Goal: Obtain resource: Download file/media

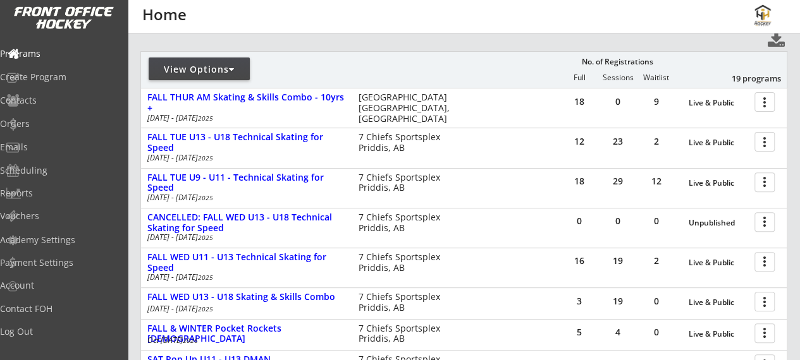
scroll to position [140, 0]
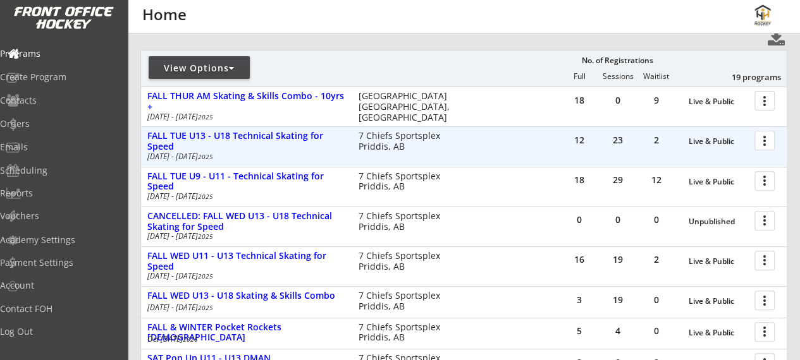
click at [774, 140] on div at bounding box center [767, 140] width 22 height 22
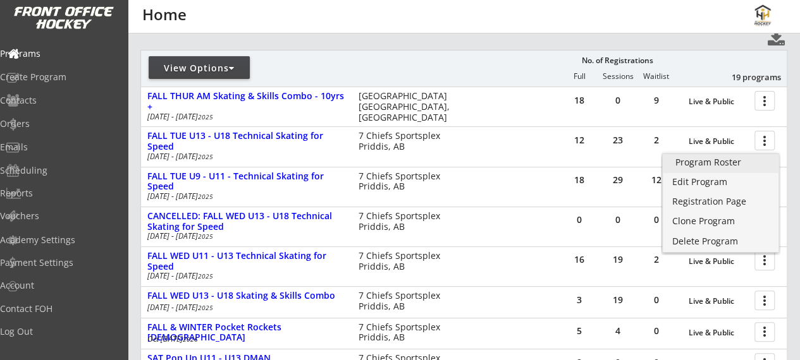
click at [743, 159] on div "Program Roster" at bounding box center [720, 162] width 91 height 9
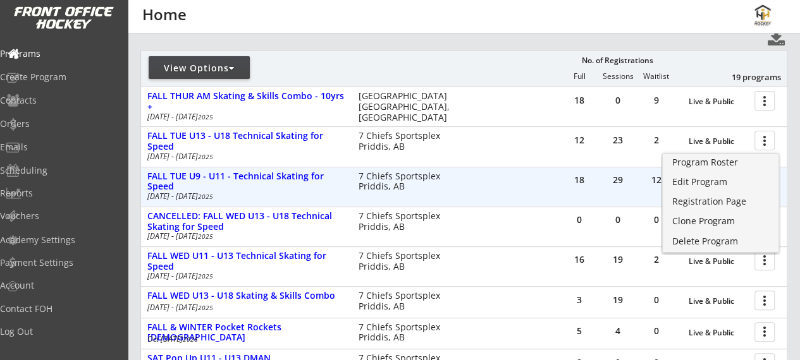
click at [571, 187] on div "18" at bounding box center [579, 182] width 38 height 28
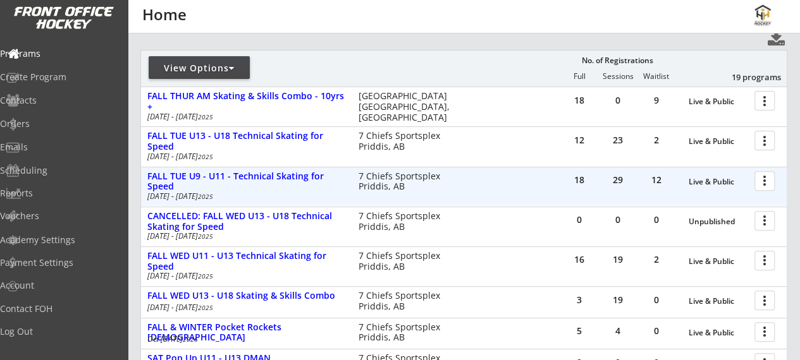
click at [762, 187] on div at bounding box center [767, 180] width 22 height 22
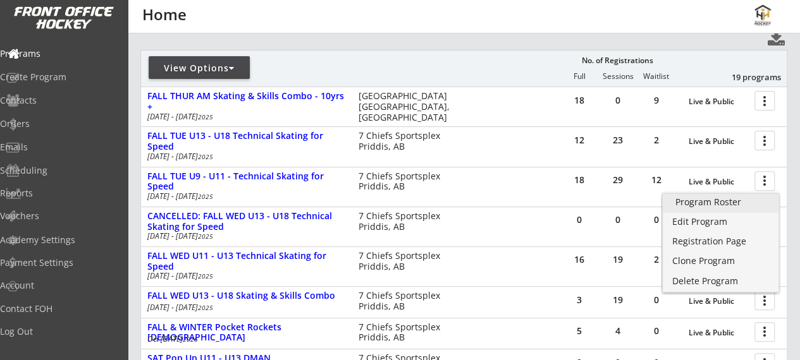
click at [727, 206] on div "Program Roster" at bounding box center [720, 202] width 91 height 9
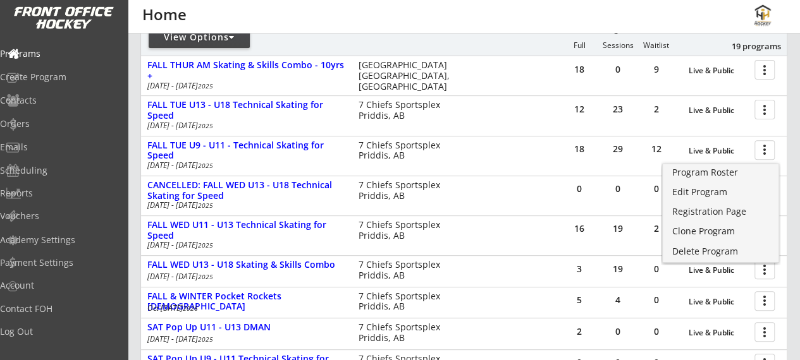
scroll to position [173, 0]
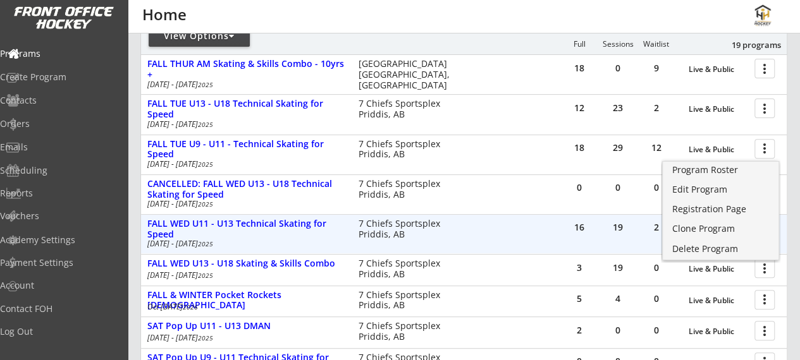
click at [591, 245] on div "16 19 2 Live & Public more_vert FALL WED U11 - U13 Technical Skating for Speed …" at bounding box center [464, 234] width 646 height 39
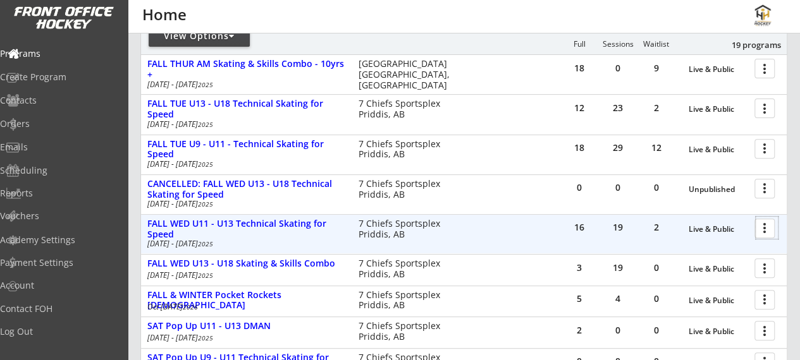
click at [765, 231] on div at bounding box center [767, 228] width 22 height 22
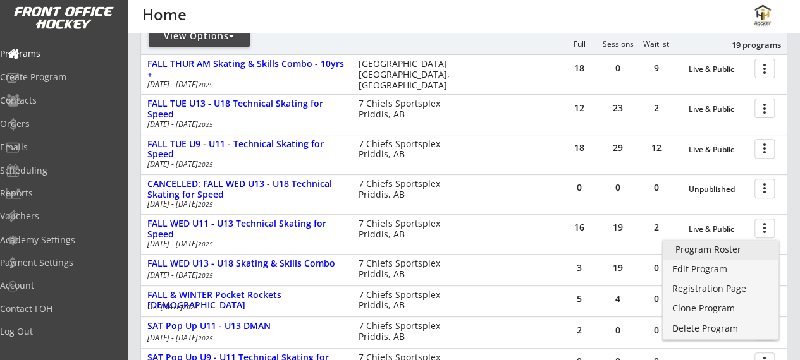
click at [703, 251] on div "Program Roster" at bounding box center [720, 249] width 91 height 9
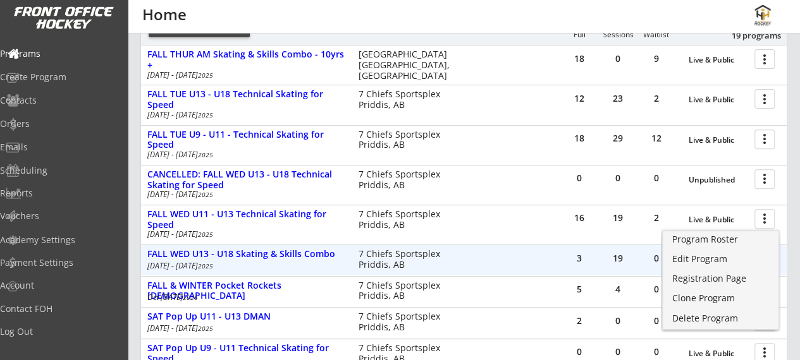
scroll to position [183, 0]
click at [579, 266] on div "3" at bounding box center [579, 259] width 38 height 28
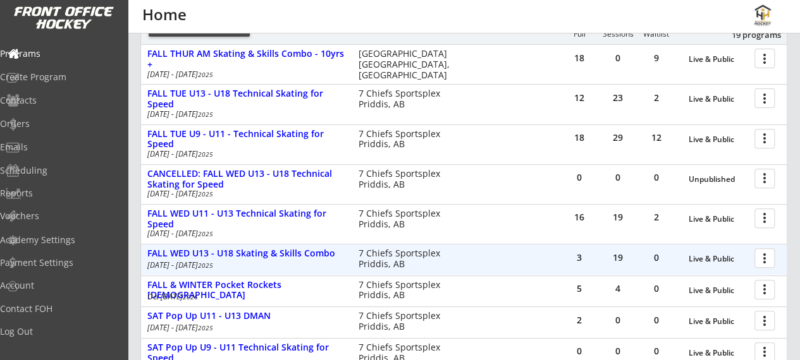
click at [766, 258] on div at bounding box center [767, 258] width 22 height 22
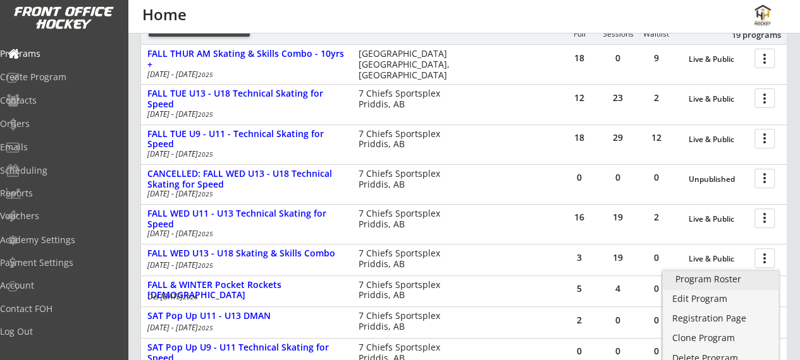
click at [716, 276] on div "Program Roster" at bounding box center [720, 279] width 91 height 9
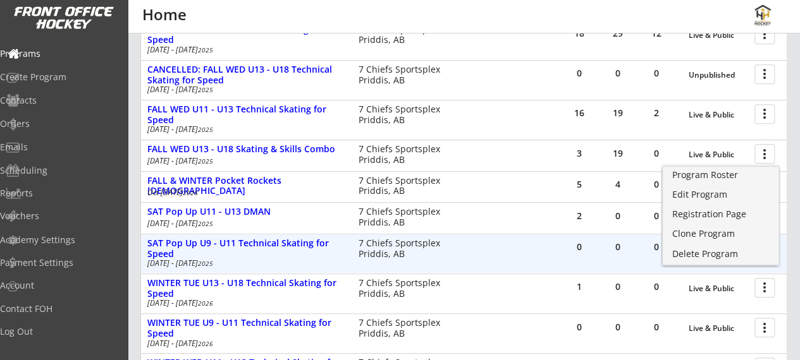
scroll to position [305, 0]
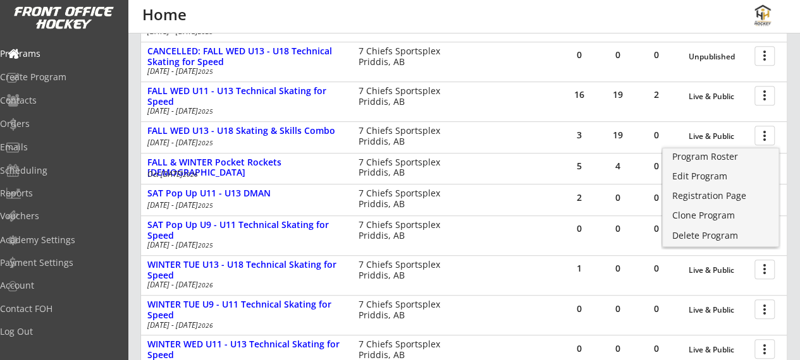
click at [596, 255] on div "1 0 0 Live & Public more_vert WINTER TUE U13 - U18 Technical Skating for Speed …" at bounding box center [464, 275] width 646 height 40
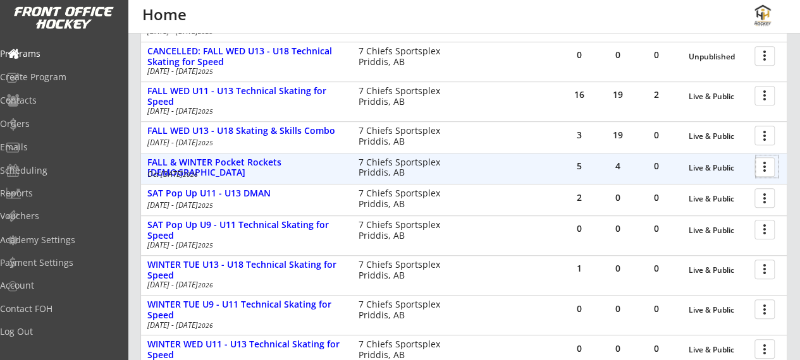
click at [768, 164] on div at bounding box center [767, 167] width 22 height 22
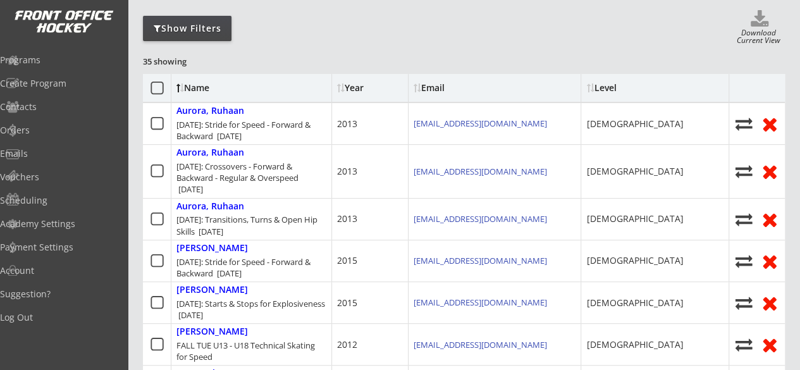
scroll to position [63, 0]
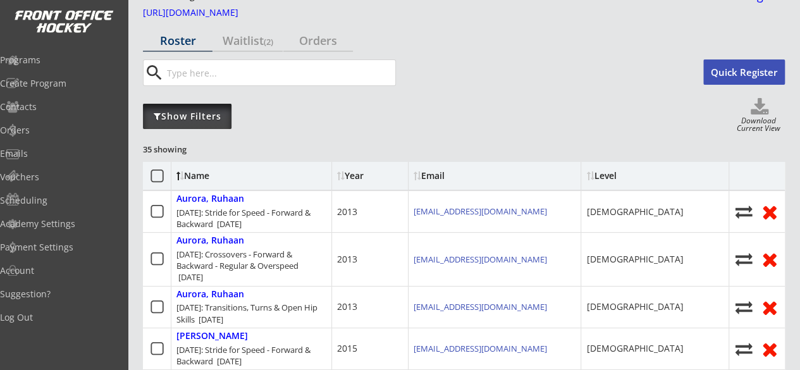
click at [192, 121] on div "Show Filters" at bounding box center [187, 116] width 89 height 13
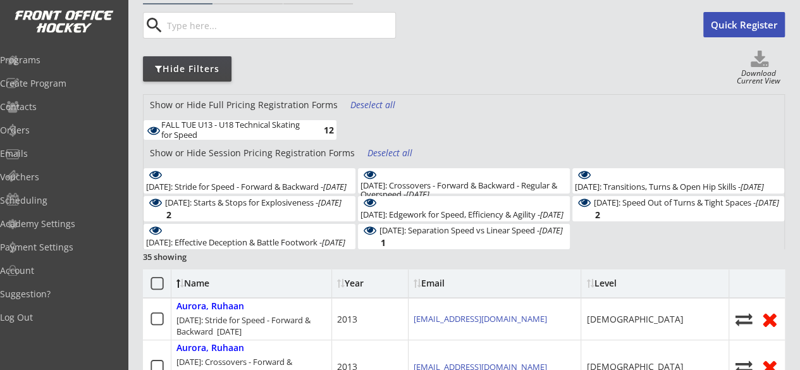
scroll to position [109, 0]
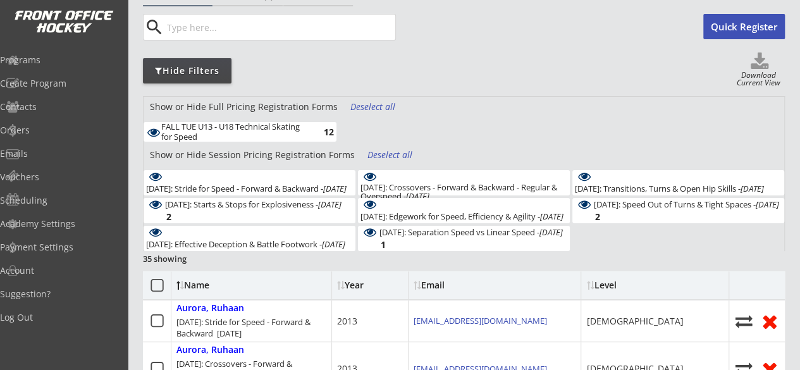
click at [748, 71] on div "Download Current View" at bounding box center [758, 79] width 52 height 17
click at [753, 63] on icon at bounding box center [759, 61] width 51 height 19
select select ""Player Info""
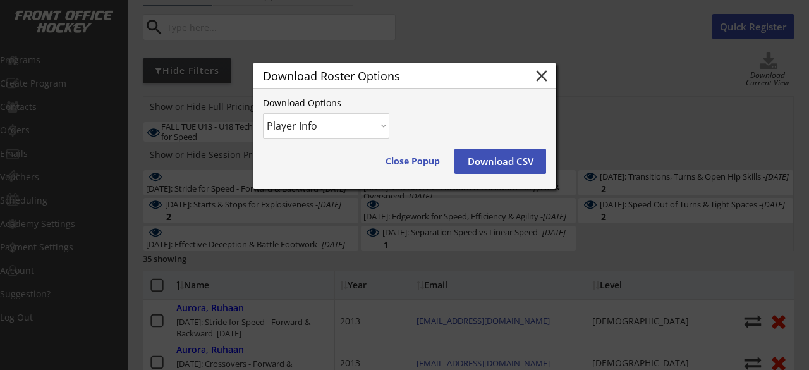
click at [494, 167] on button "Download CSV" at bounding box center [501, 161] width 92 height 25
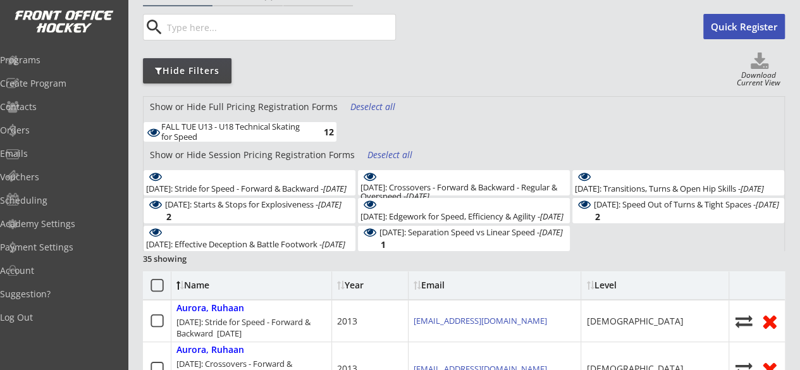
click at [298, 133] on div "FALL TUE U13 - U18 Technical Skating for Speed" at bounding box center [234, 132] width 147 height 20
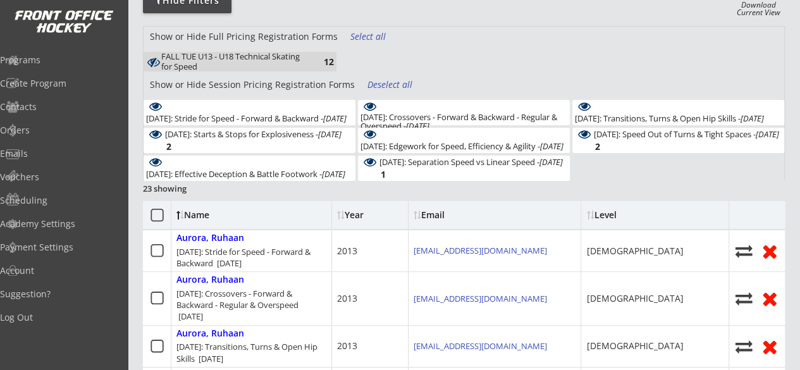
scroll to position [180, 0]
click at [388, 84] on div "Deselect all" at bounding box center [390, 84] width 47 height 13
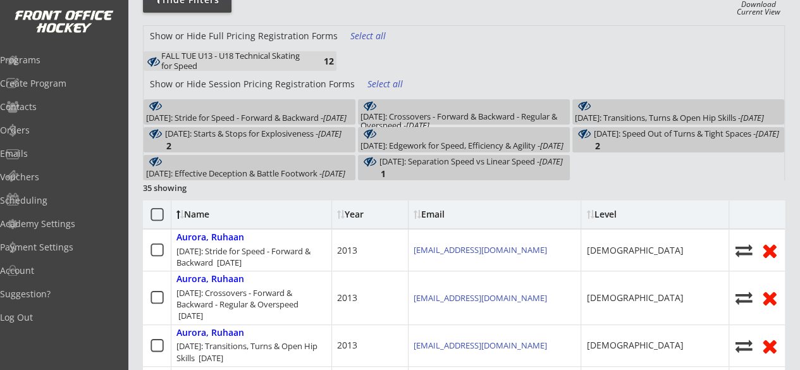
click at [271, 114] on div "October 14: Stride for Speed - Forward & Backward - Oct 14, 2025" at bounding box center [246, 117] width 200 height 9
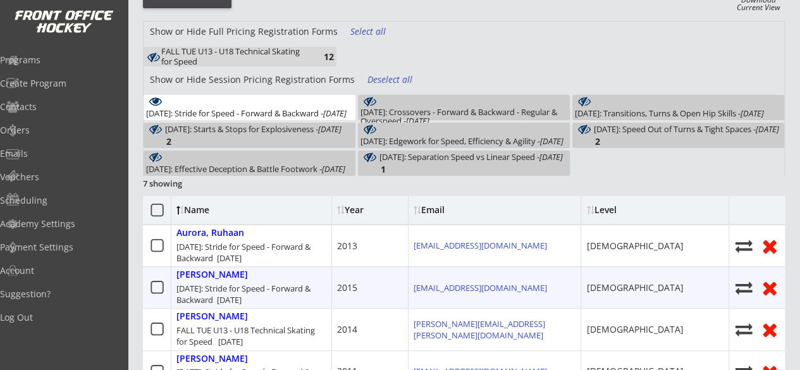
scroll to position [176, 0]
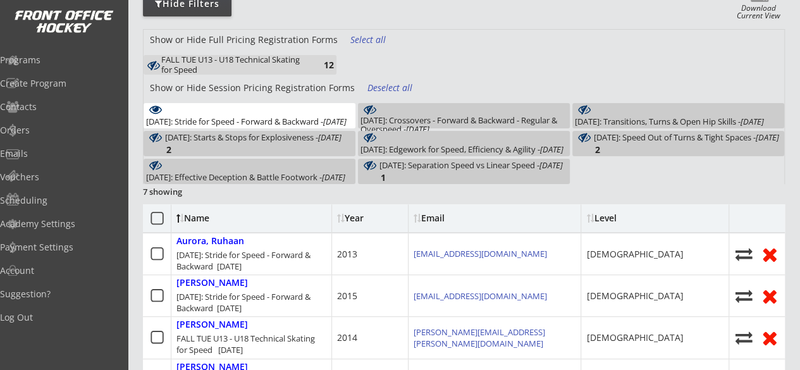
click at [327, 113] on div "October 14: Stride for Speed - Forward & Backward - Oct 14, 2025 7" at bounding box center [250, 115] width 212 height 25
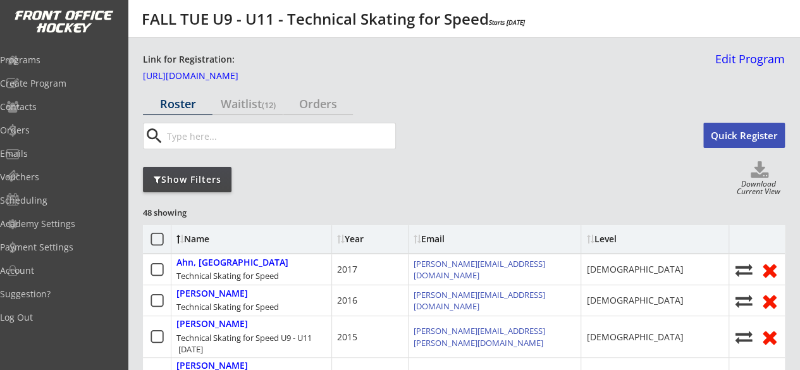
click at [171, 187] on div "Show Filters" at bounding box center [187, 179] width 89 height 25
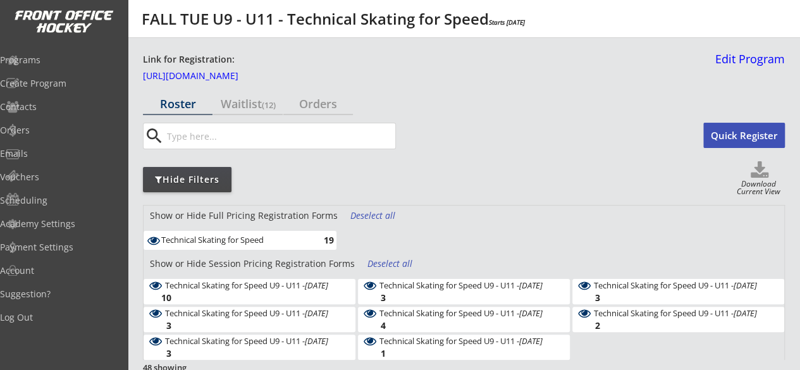
click at [755, 170] on icon at bounding box center [759, 170] width 51 height 19
select select ""Player Info""
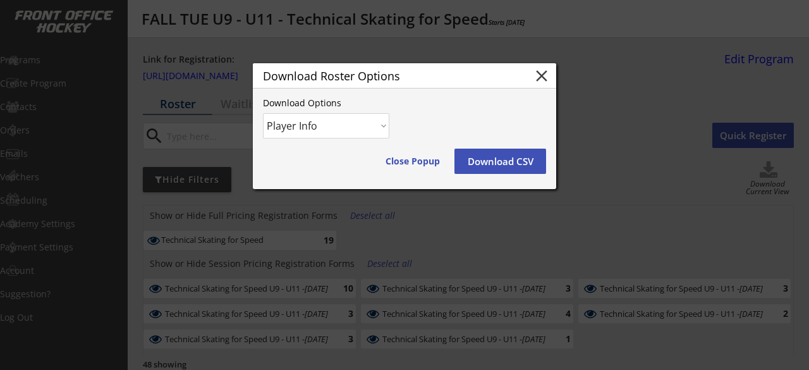
click at [493, 168] on button "Download CSV" at bounding box center [501, 161] width 92 height 25
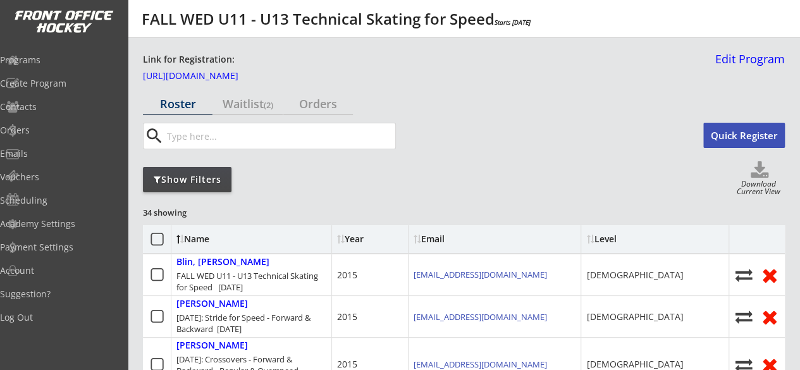
click at [758, 190] on div "Download Current View" at bounding box center [758, 188] width 52 height 17
click at [247, 107] on div "Waitlist (2)" at bounding box center [248, 103] width 70 height 11
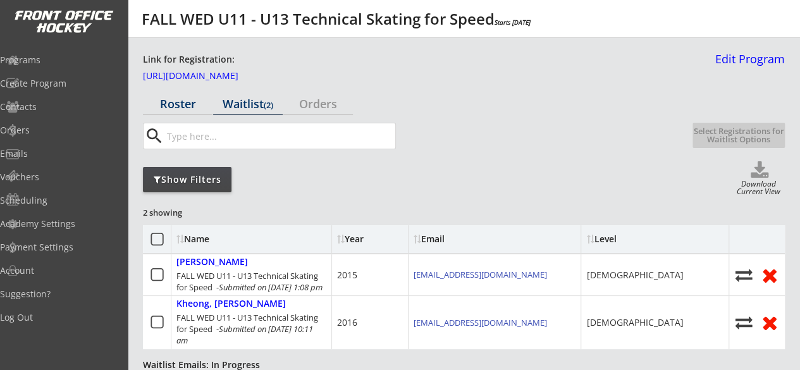
click at [180, 98] on div "Roster" at bounding box center [178, 103] width 70 height 11
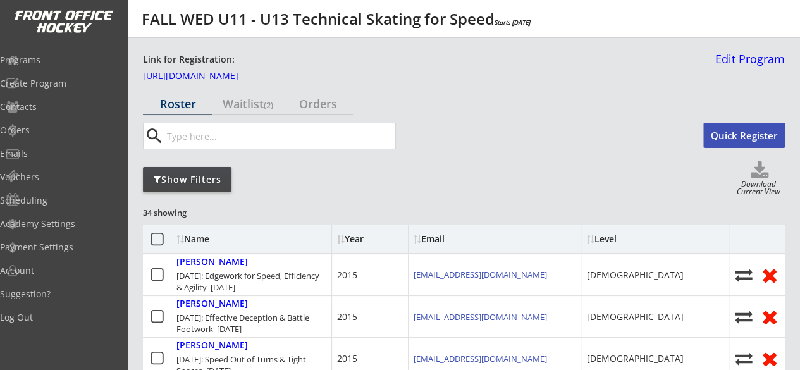
click at [760, 175] on use at bounding box center [760, 169] width 18 height 16
select select ""Player Info""
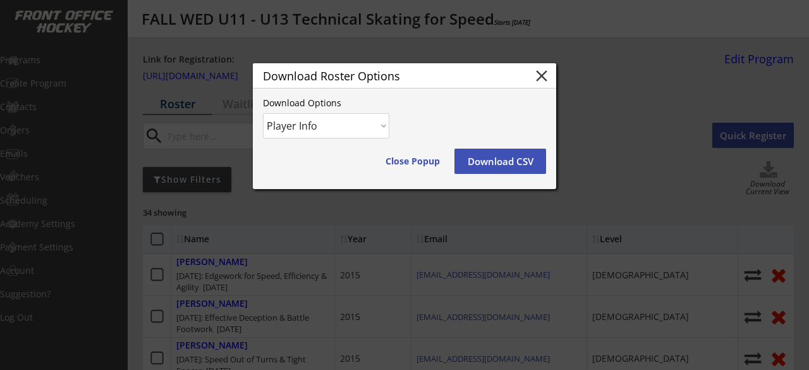
click at [474, 161] on button "Download CSV" at bounding box center [501, 161] width 92 height 25
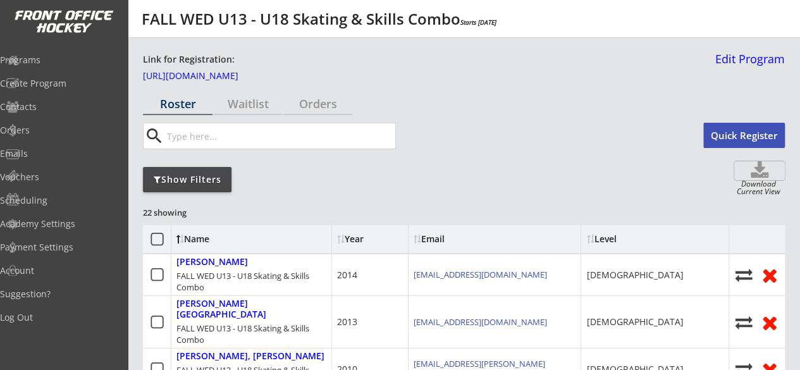
click at [761, 172] on icon at bounding box center [759, 170] width 51 height 19
select select ""Player Info""
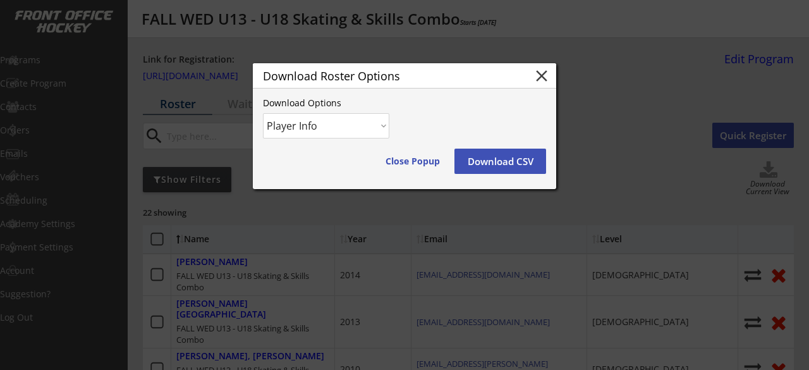
click at [512, 154] on button "Download CSV" at bounding box center [501, 161] width 92 height 25
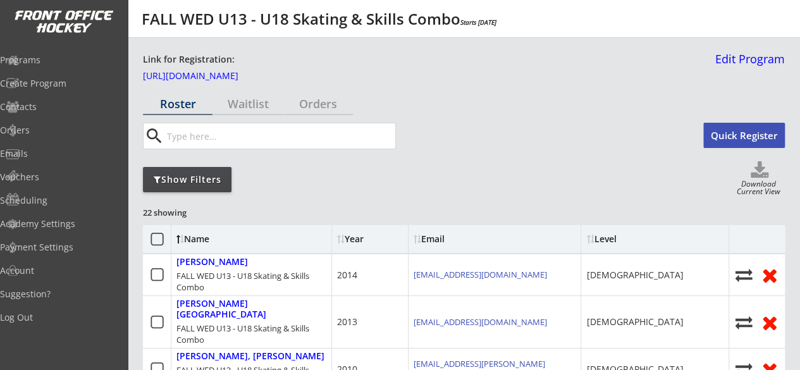
click at [481, 140] on div "search" at bounding box center [413, 136] width 541 height 27
click at [752, 175] on use at bounding box center [760, 169] width 18 height 16
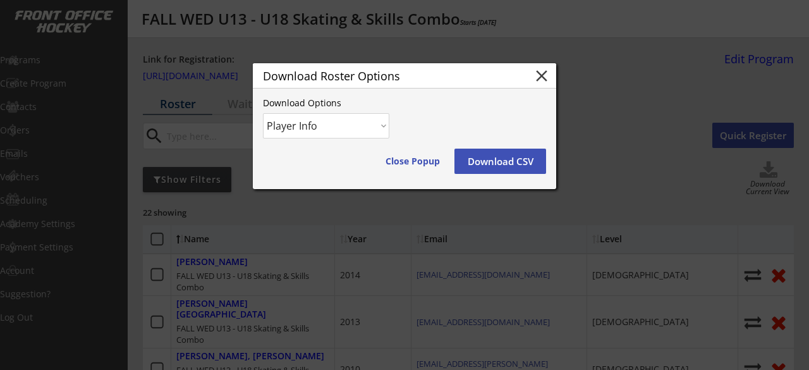
click at [518, 157] on button "Download CSV" at bounding box center [501, 161] width 92 height 25
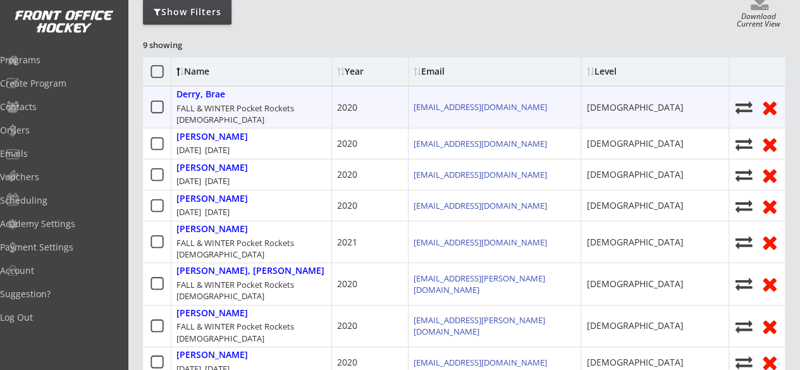
scroll to position [89, 0]
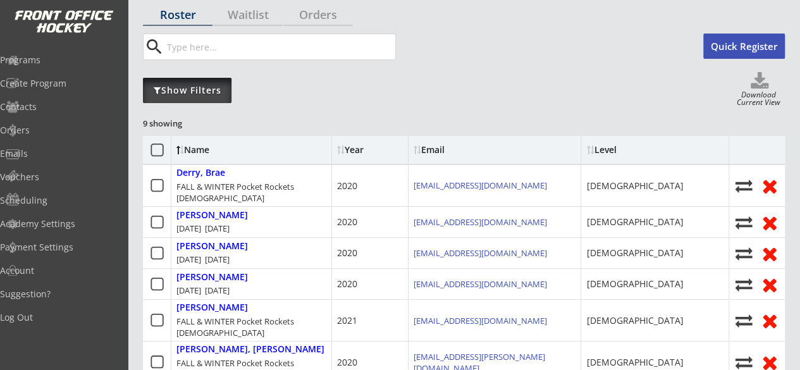
click at [224, 89] on div "Show Filters" at bounding box center [187, 90] width 89 height 13
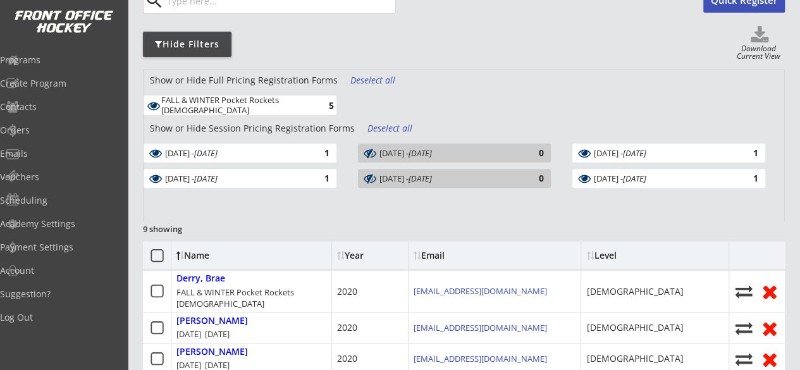
scroll to position [116, 0]
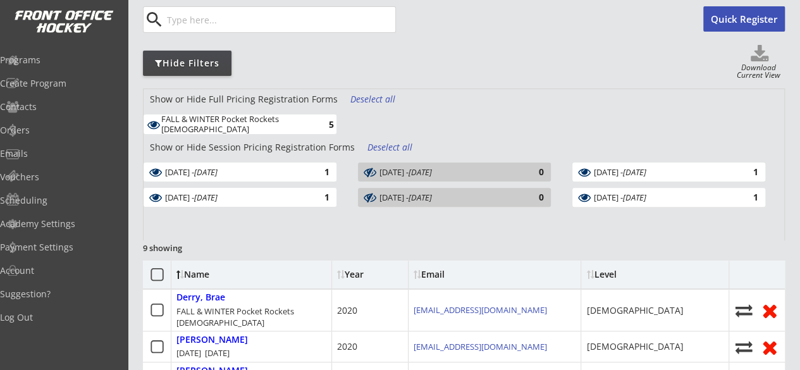
click at [286, 122] on div "FALL & WINTER Pocket Rockets [DEMOGRAPHIC_DATA]" at bounding box center [234, 124] width 147 height 20
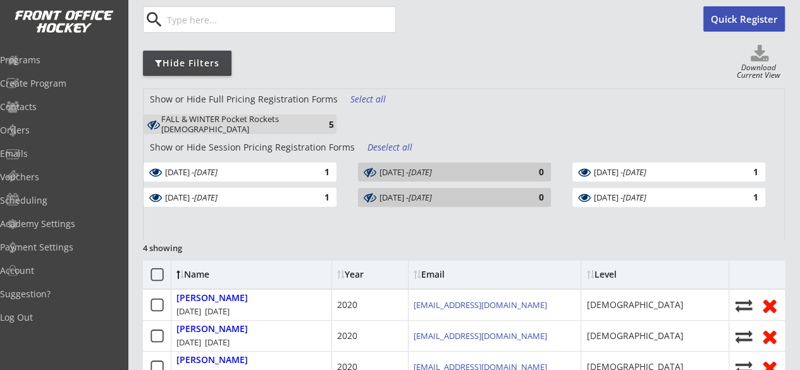
click at [286, 122] on div "FALL & WINTER Pocket Rockets [DEMOGRAPHIC_DATA]" at bounding box center [234, 124] width 147 height 20
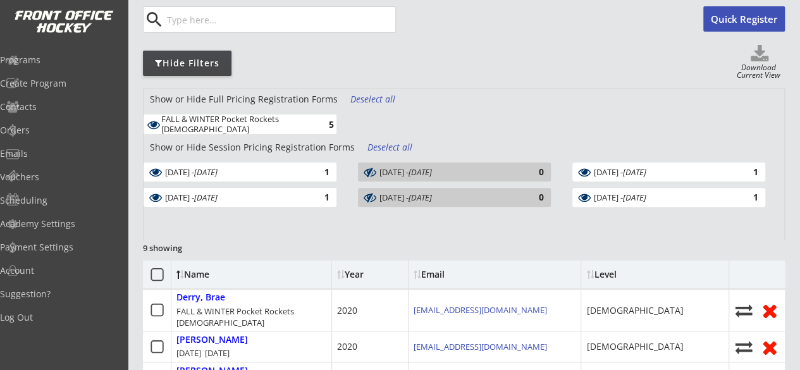
click at [373, 142] on div "Deselect all" at bounding box center [390, 147] width 47 height 13
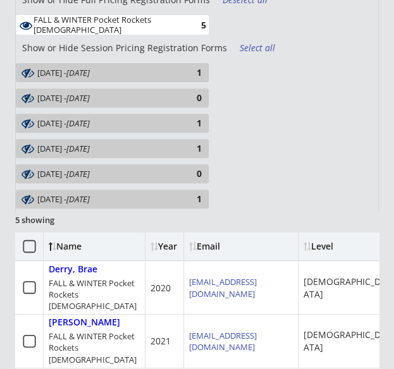
scroll to position [204, 0]
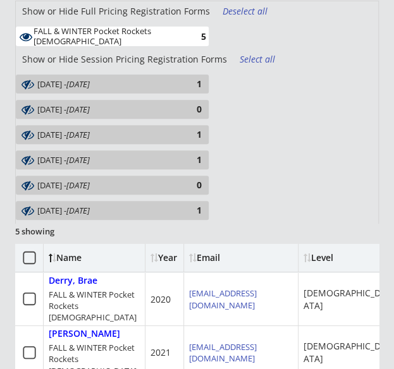
click at [175, 42] on div "FALL & WINTER Pocket Rockets [DEMOGRAPHIC_DATA]" at bounding box center [107, 37] width 147 height 20
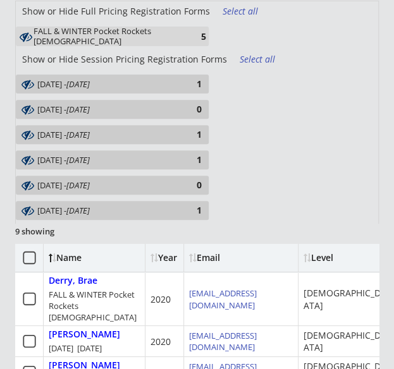
click at [174, 78] on div "[DATE] - [DATE]" at bounding box center [106, 84] width 139 height 12
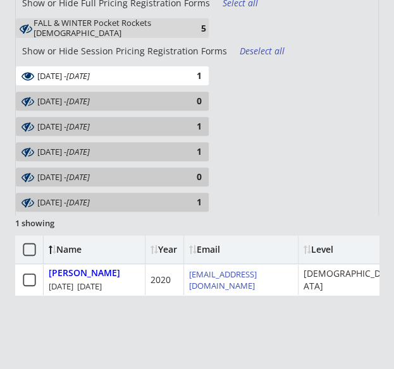
scroll to position [213, 0]
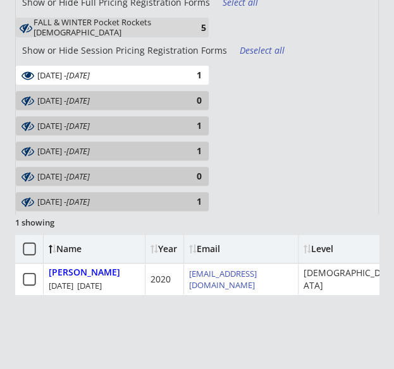
click at [92, 82] on div "[DATE] - [DATE]" at bounding box center [106, 76] width 139 height 12
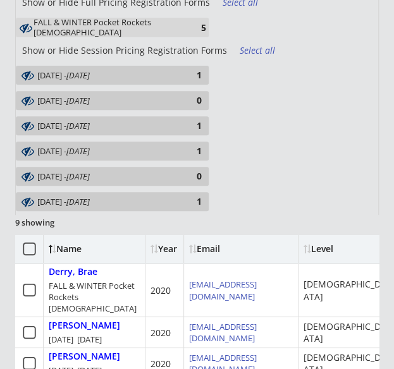
click at [114, 133] on div "[DATE] - [DATE] 1" at bounding box center [112, 125] width 193 height 19
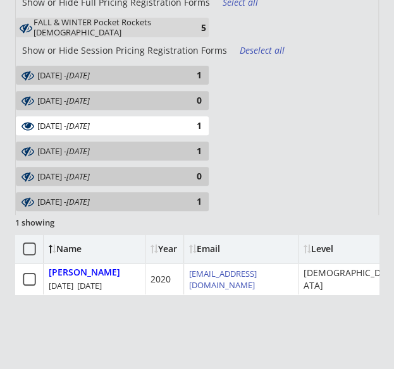
click at [90, 128] on em "[DATE]" at bounding box center [77, 125] width 23 height 11
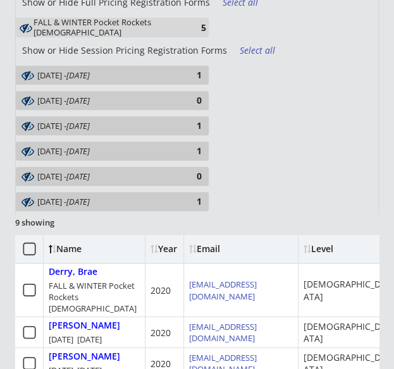
click at [90, 147] on em "[DATE]" at bounding box center [77, 150] width 23 height 11
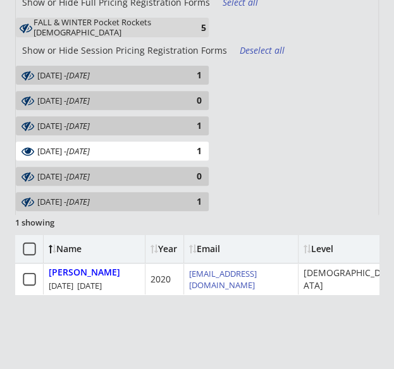
click at [90, 147] on em "[DATE]" at bounding box center [77, 150] width 23 height 11
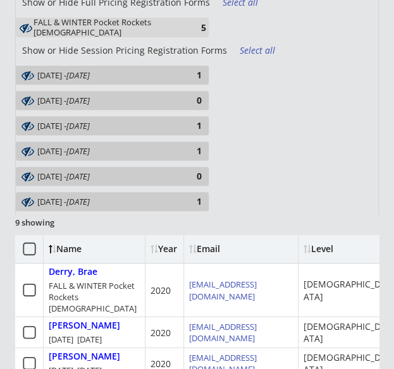
click at [89, 202] on em "[DATE]" at bounding box center [77, 201] width 23 height 11
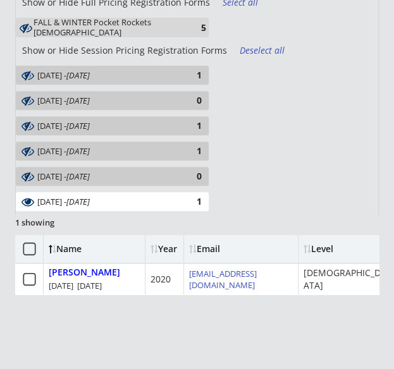
click at [89, 202] on em "[DATE]" at bounding box center [77, 201] width 23 height 11
